Goal: Find specific page/section: Find specific page/section

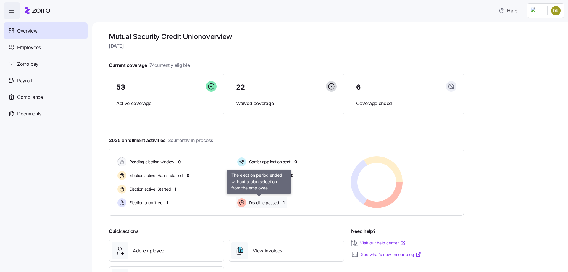
click at [262, 205] on span "Deadline passed" at bounding box center [263, 203] width 32 height 6
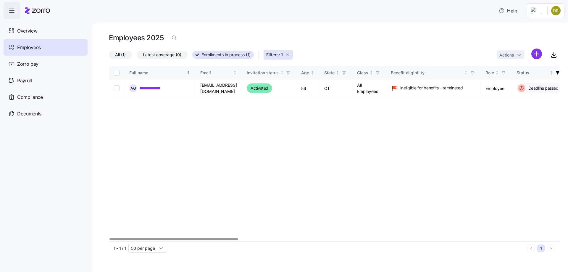
click at [27, 48] on span "Employees" at bounding box center [29, 47] width 24 height 7
click at [21, 49] on span "Employees" at bounding box center [29, 47] width 24 height 7
click at [27, 33] on span "Overview" at bounding box center [27, 30] width 20 height 7
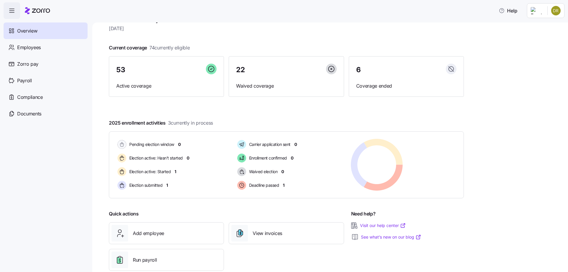
scroll to position [30, 0]
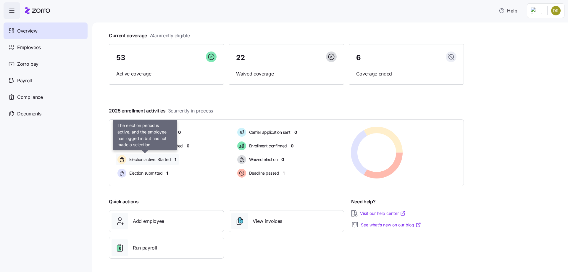
click at [169, 162] on span "Election active: Started" at bounding box center [149, 160] width 43 height 6
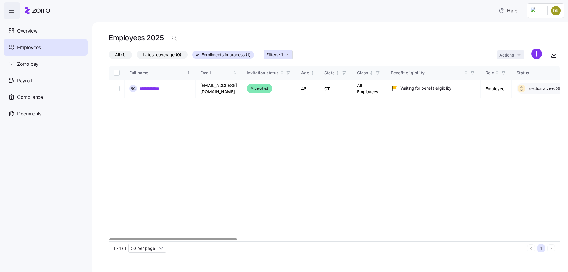
click at [46, 46] on div "Employees" at bounding box center [46, 47] width 84 height 17
click at [25, 49] on span "Employees" at bounding box center [29, 47] width 24 height 7
click at [26, 29] on span "Overview" at bounding box center [27, 30] width 20 height 7
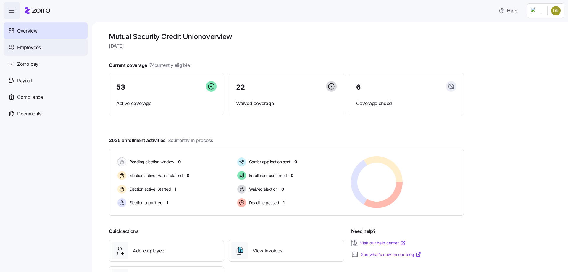
click at [19, 49] on span "Employees" at bounding box center [29, 47] width 24 height 7
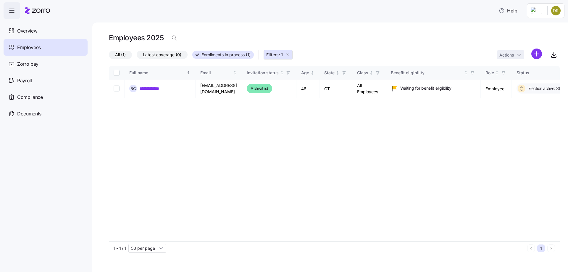
click at [289, 54] on icon "button" at bounding box center [287, 54] width 5 height 5
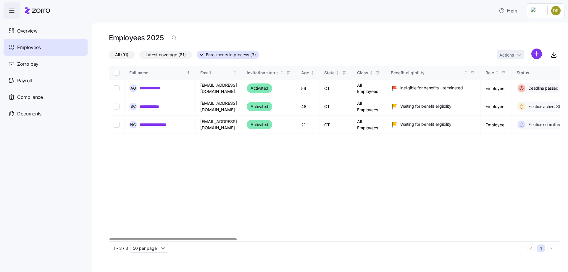
click at [202, 52] on label "Enrollments in process (3)" at bounding box center [228, 55] width 62 height 8
click at [197, 57] on input "Enrollments in process (3)" at bounding box center [197, 57] width 0 height 0
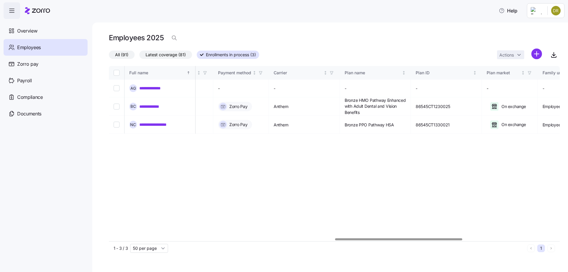
scroll to position [0, 810]
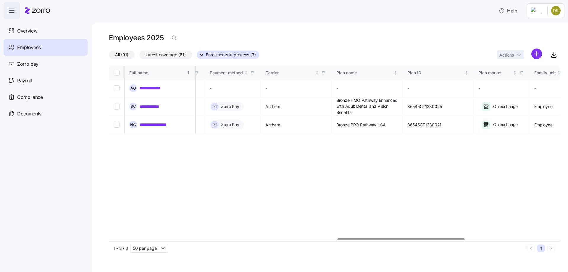
click at [401, 241] on div at bounding box center [334, 240] width 451 height 4
click at [39, 9] on icon at bounding box center [41, 11] width 18 height 4
